Goal: Find contact information: Find contact information

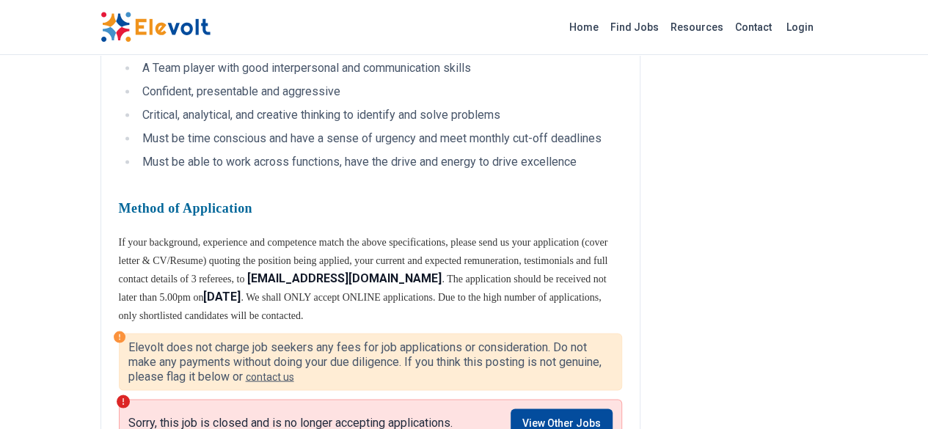
scroll to position [1248, 0]
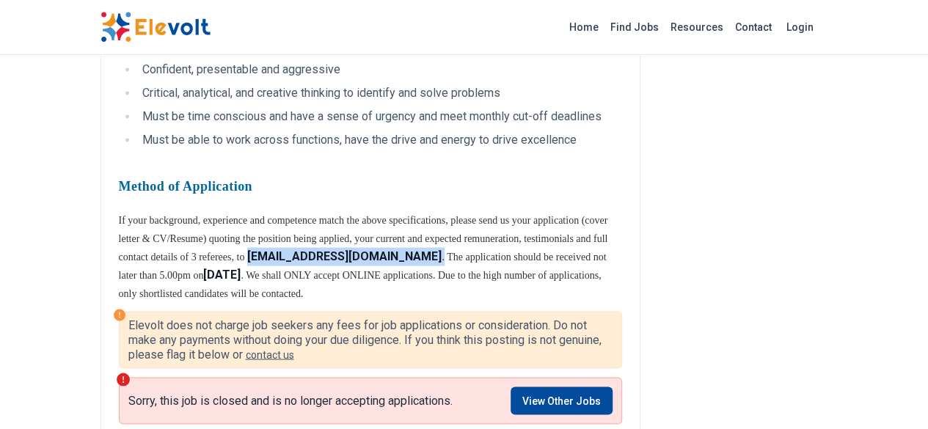
drag, startPoint x: 195, startPoint y: 218, endPoint x: 330, endPoint y: 218, distance: 135.0
click at [352, 251] on span "[EMAIL_ADDRESS][DOMAIN_NAME] . The application should be received not later tha…" at bounding box center [363, 275] width 488 height 48
copy span "[EMAIL_ADDRESS][DOMAIN_NAME] ."
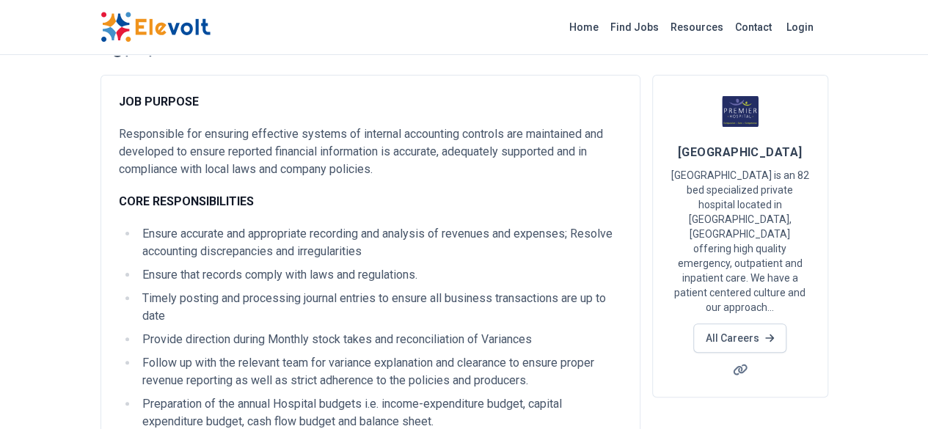
scroll to position [0, 0]
